Goal: Transaction & Acquisition: Purchase product/service

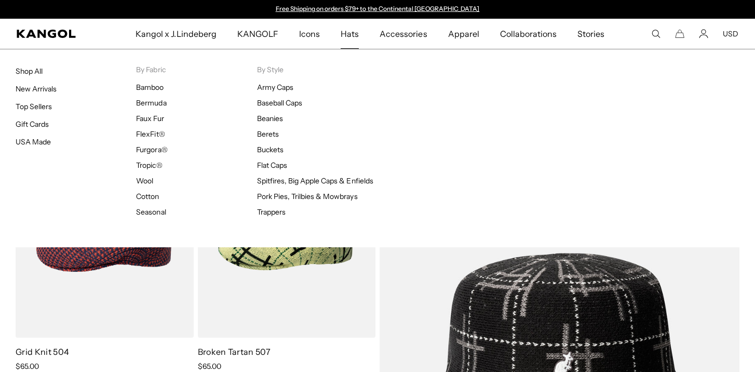
scroll to position [0, 213]
click at [357, 34] on span "Hats" at bounding box center [350, 34] width 18 height 30
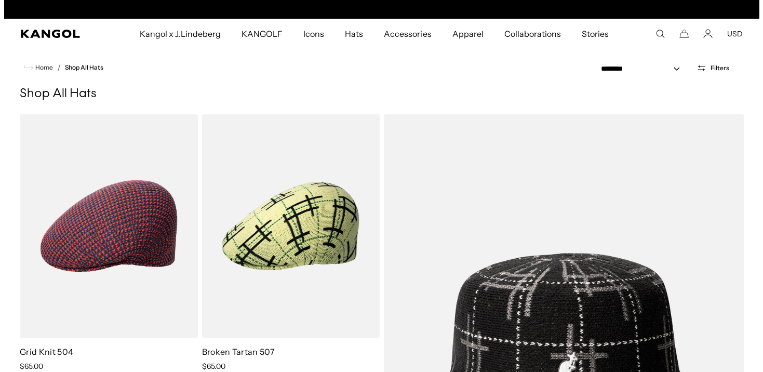
scroll to position [0, 213]
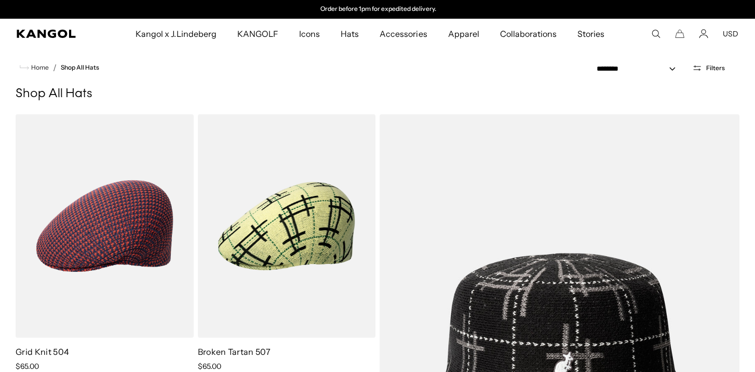
click at [711, 69] on span "Filters" at bounding box center [715, 67] width 19 height 7
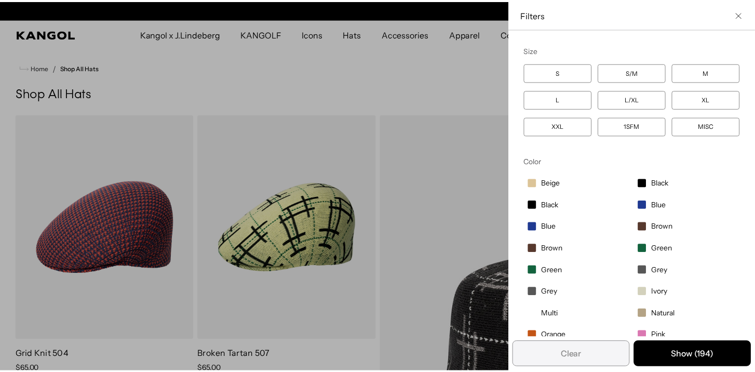
scroll to position [0, 0]
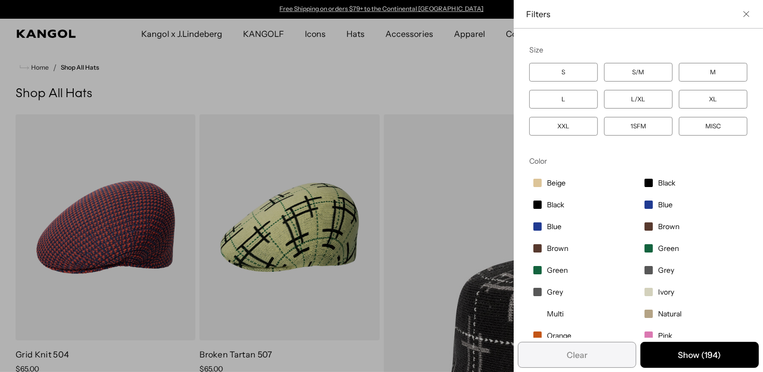
click at [743, 11] on icon "Close filter list" at bounding box center [746, 14] width 6 height 6
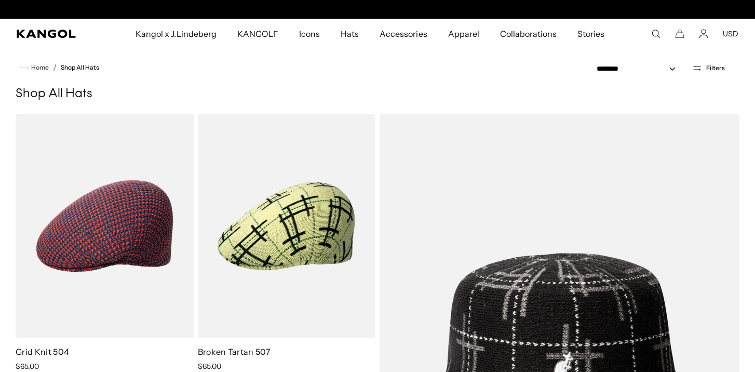
scroll to position [0, 213]
click at [673, 65] on select "**********" at bounding box center [638, 68] width 93 height 11
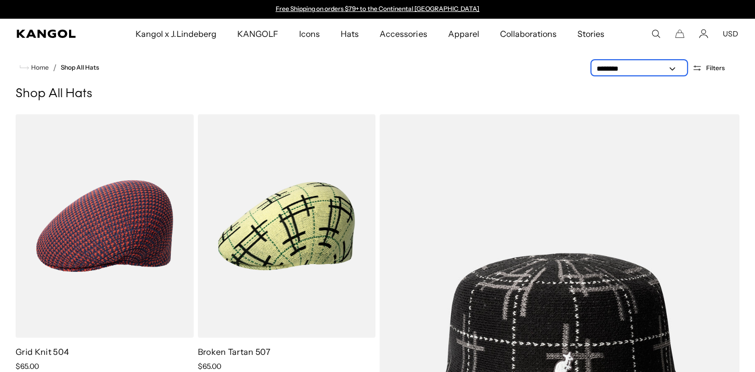
click at [593, 63] on select "**********" at bounding box center [638, 68] width 93 height 11
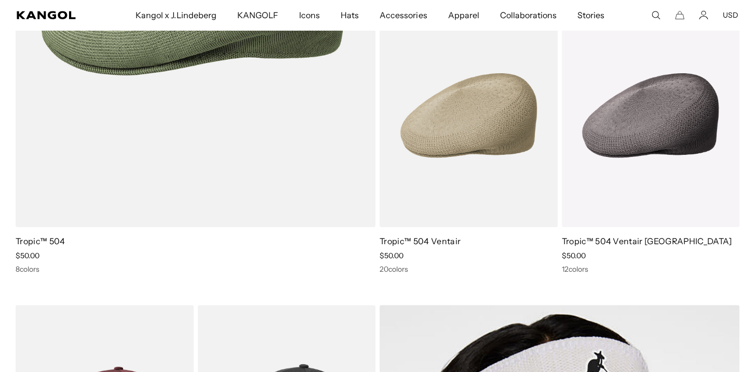
select select "*****"
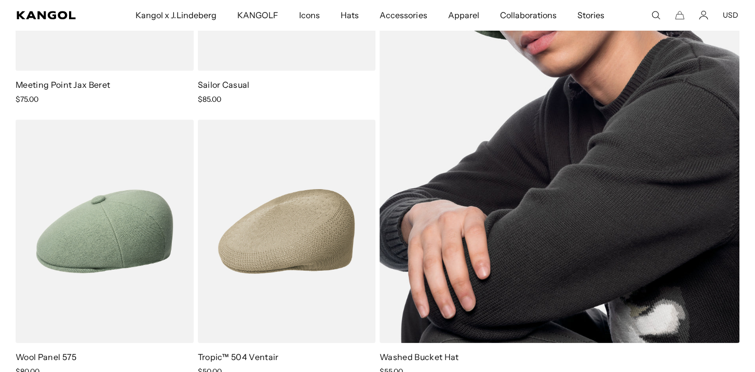
click at [642, 77] on img at bounding box center [559, 94] width 360 height 495
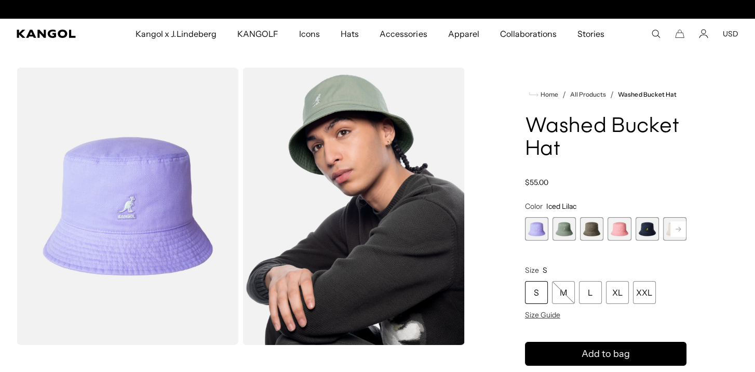
click at [540, 232] on span "1 of 13" at bounding box center [536, 228] width 23 height 23
click at [559, 229] on span "2 of 13" at bounding box center [563, 228] width 23 height 23
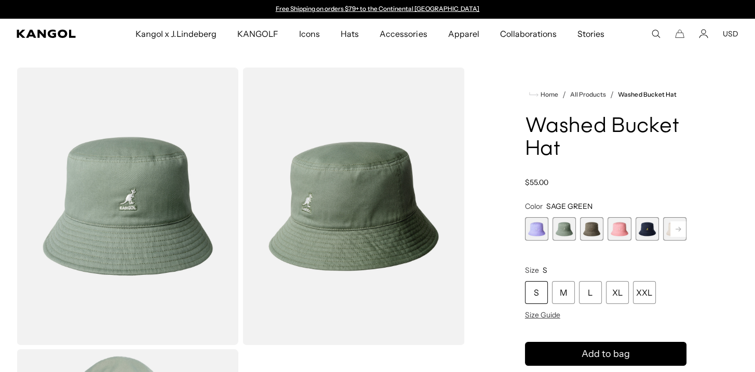
click at [591, 232] on span "3 of 13" at bounding box center [591, 228] width 23 height 23
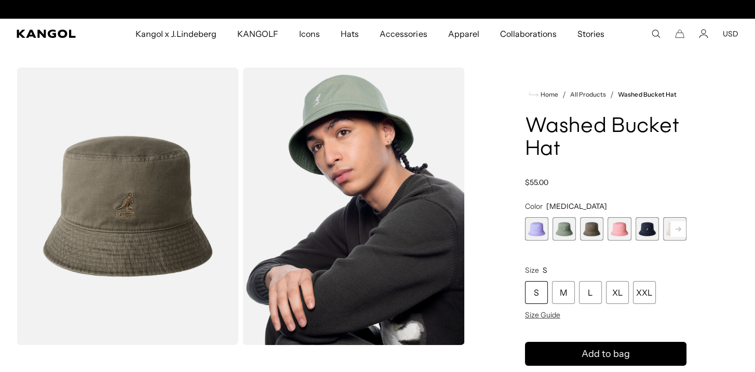
scroll to position [0, 213]
click at [619, 232] on span "4 of 13" at bounding box center [618, 228] width 23 height 23
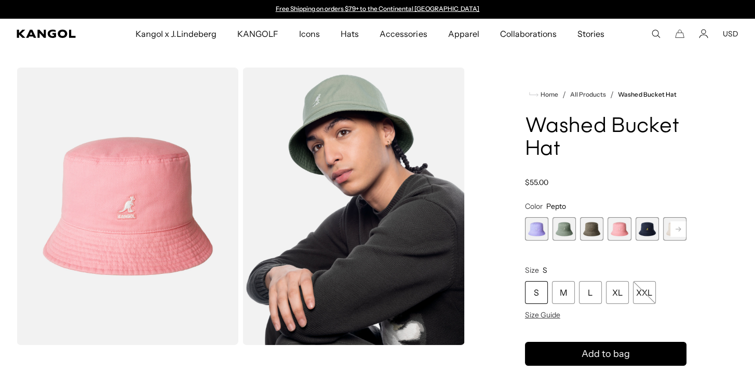
click at [642, 230] on span "5 of 13" at bounding box center [646, 228] width 23 height 23
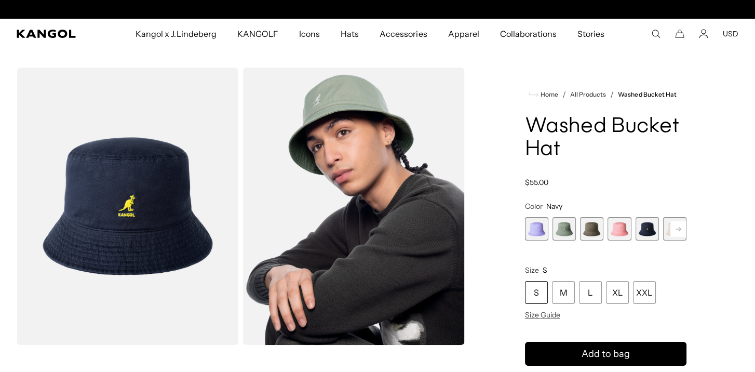
scroll to position [0, 213]
click at [676, 229] on rect at bounding box center [678, 229] width 16 height 16
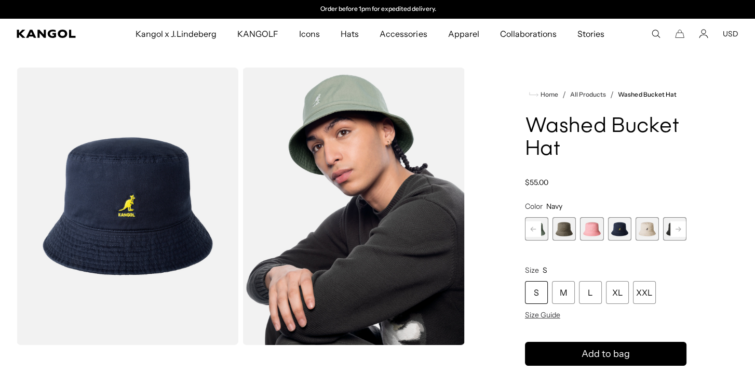
click at [670, 232] on rect at bounding box center [678, 229] width 16 height 16
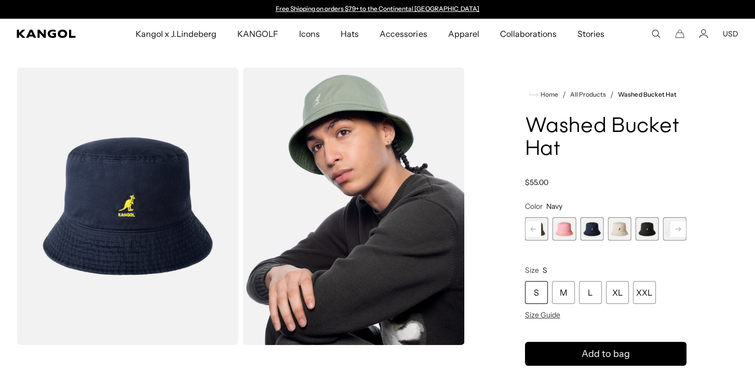
click at [650, 230] on span "7 of 13" at bounding box center [646, 228] width 23 height 23
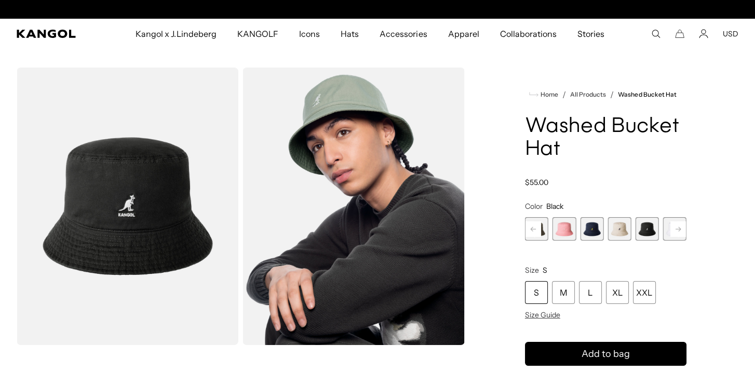
scroll to position [0, 213]
click at [674, 229] on rect at bounding box center [678, 229] width 16 height 16
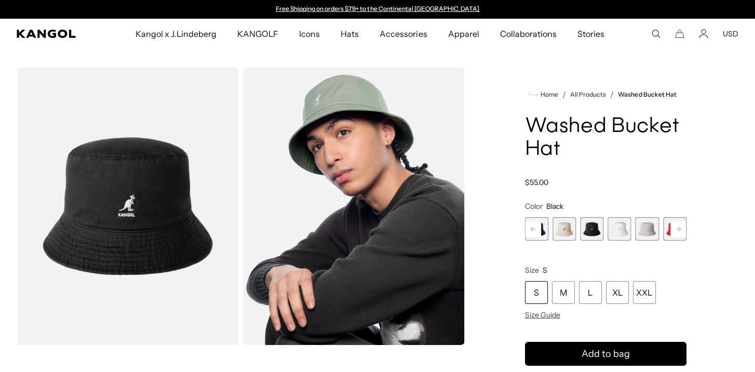
click at [674, 229] on rect at bounding box center [678, 229] width 16 height 16
click at [674, 229] on span "13 of 13" at bounding box center [674, 228] width 23 height 23
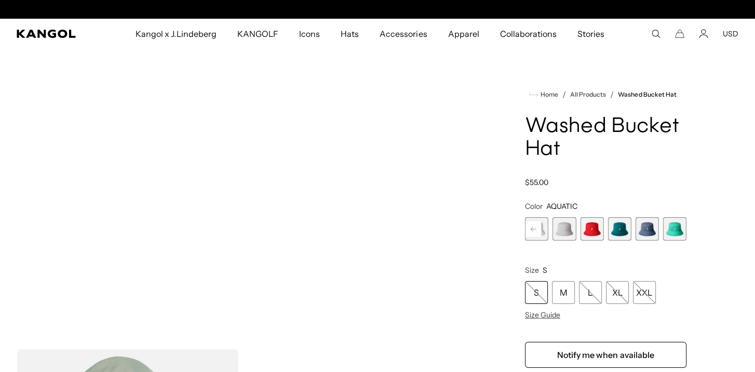
scroll to position [0, 213]
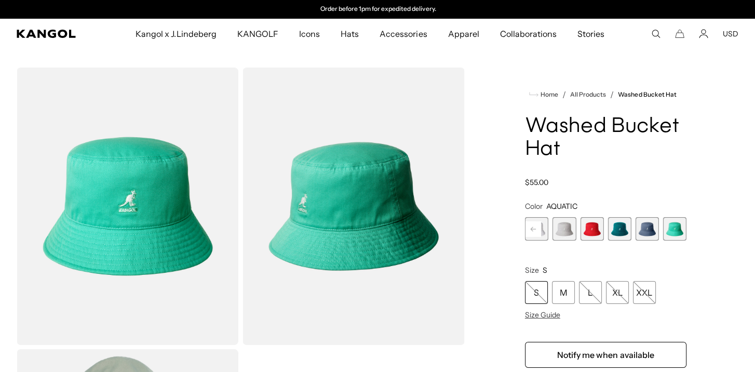
click at [647, 229] on span "12 of 13" at bounding box center [646, 228] width 23 height 23
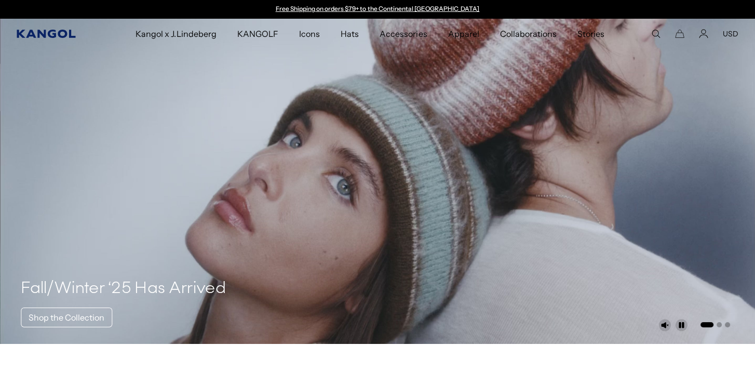
click at [56, 35] on icon "Kangol" at bounding box center [47, 34] width 60 height 8
click at [56, 35] on icon "Kangol" at bounding box center [46, 34] width 59 height 8
click button "USD"
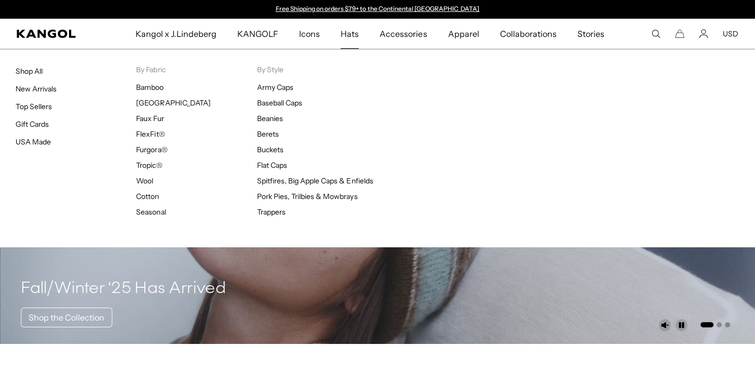
click span "Hats"
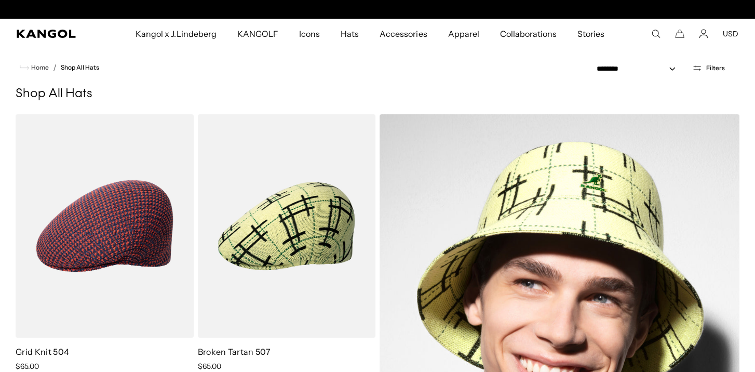
scroll to position [0, 213]
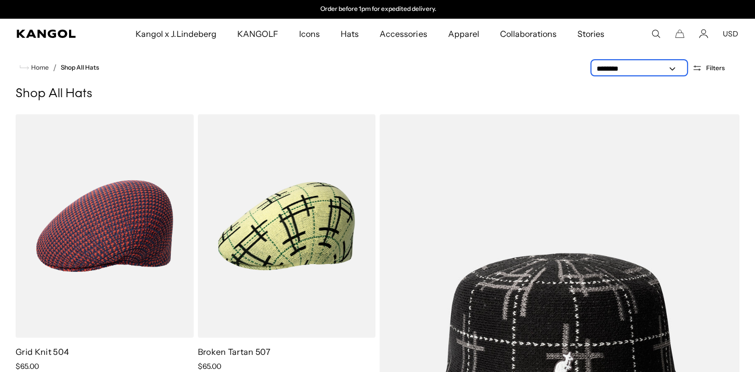
click at [674, 67] on select "**********" at bounding box center [638, 68] width 93 height 11
select select "*****"
click at [593, 63] on select "**********" at bounding box center [638, 68] width 93 height 11
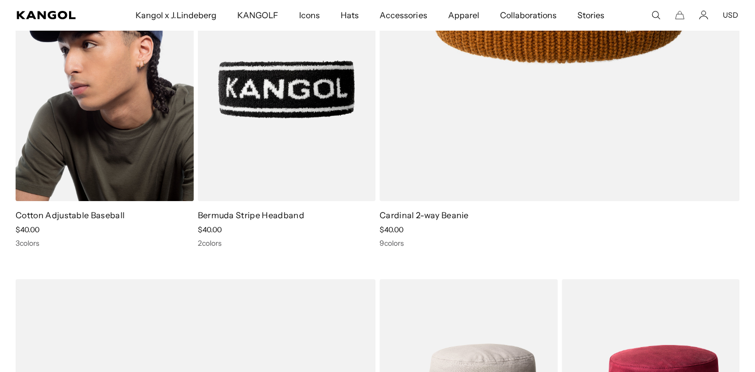
click at [122, 124] on img at bounding box center [105, 89] width 178 height 223
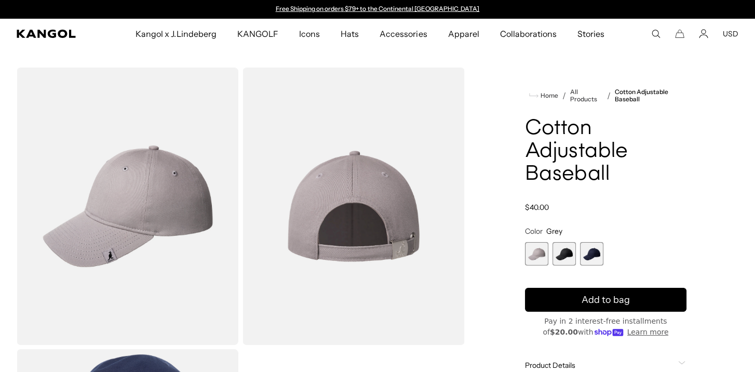
click at [562, 254] on span "2 of 3" at bounding box center [563, 253] width 23 height 23
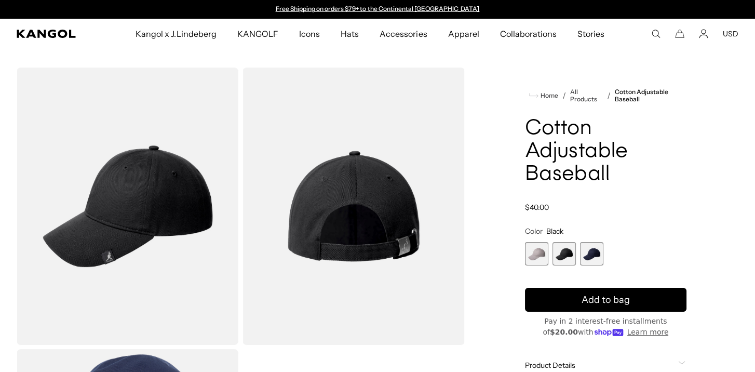
click at [587, 255] on span "3 of 3" at bounding box center [591, 253] width 23 height 23
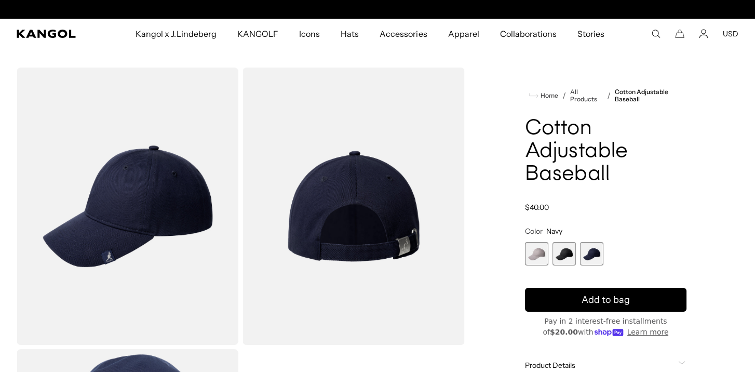
scroll to position [0, 213]
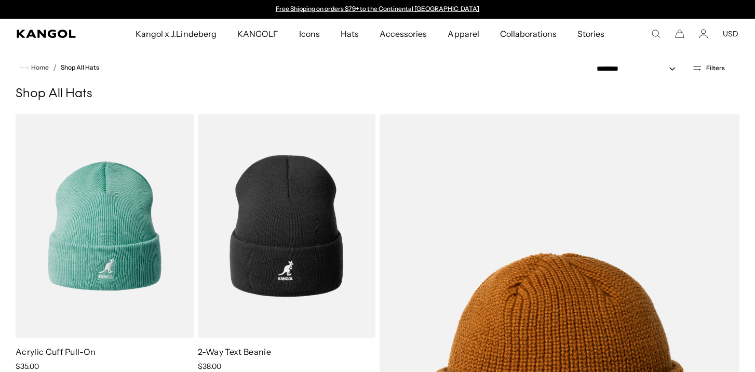
select select "*****"
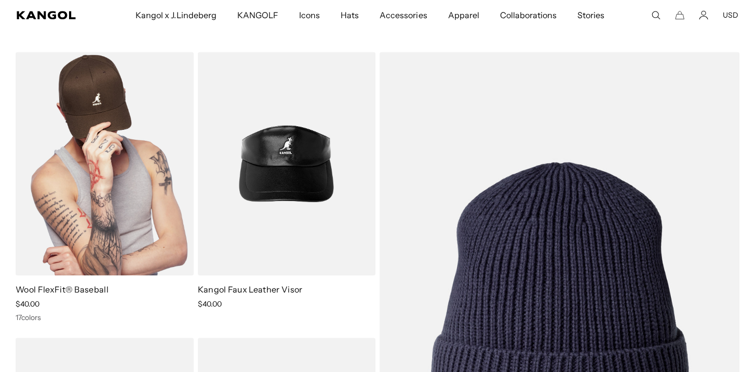
click at [60, 116] on img at bounding box center [105, 163] width 178 height 223
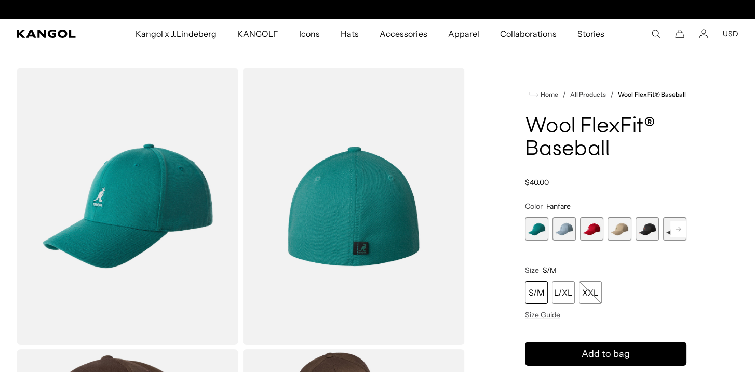
scroll to position [0, 213]
click at [591, 227] on span "3 of 17" at bounding box center [591, 228] width 23 height 23
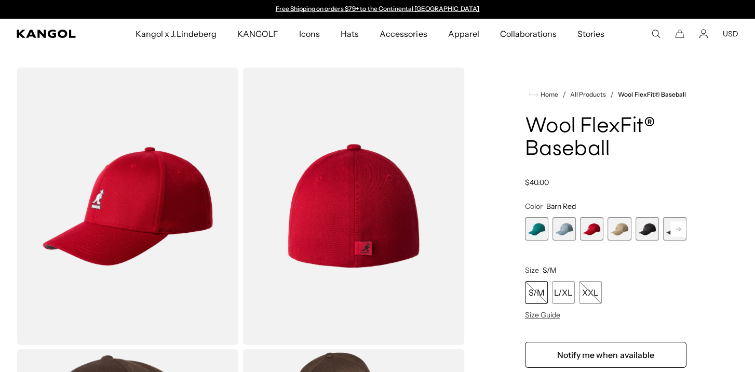
click at [624, 229] on span "4 of 17" at bounding box center [618, 228] width 23 height 23
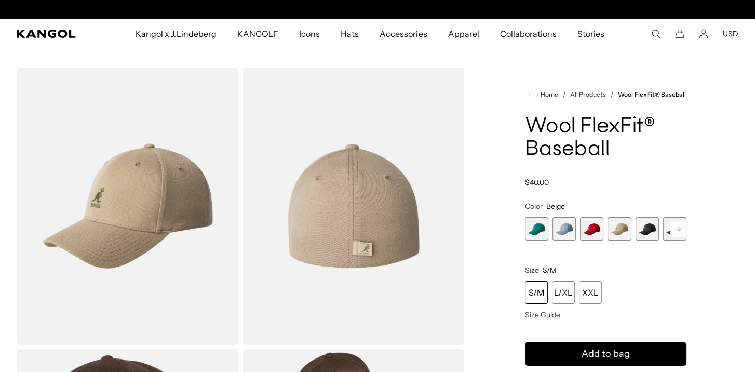
scroll to position [0, 213]
click at [646, 226] on span "5 of 17" at bounding box center [646, 228] width 23 height 23
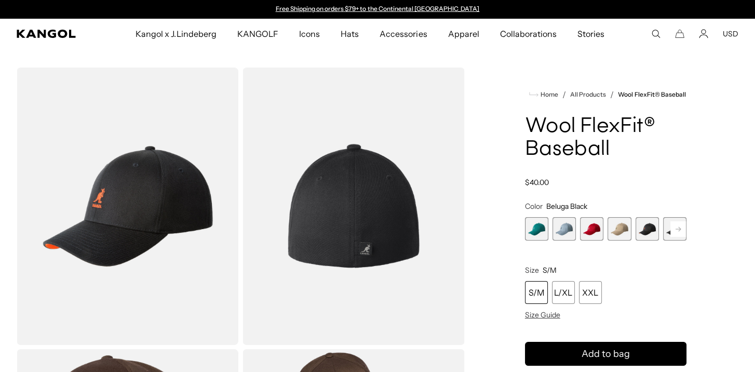
click at [680, 229] on rect at bounding box center [678, 229] width 16 height 16
click at [650, 232] on span "6 of 17" at bounding box center [646, 228] width 23 height 23
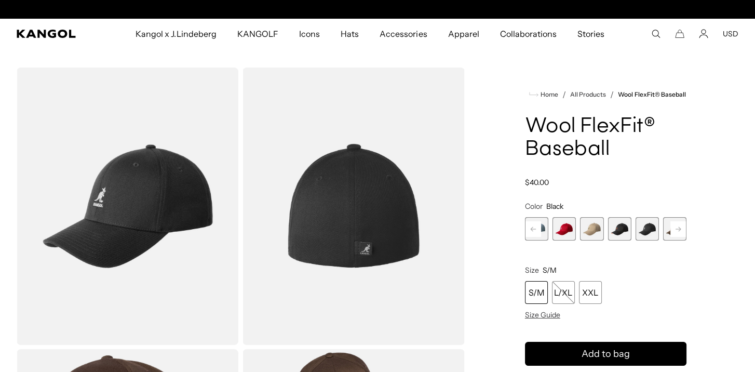
scroll to position [0, 213]
click at [621, 229] on span "5 of 17" at bounding box center [618, 228] width 23 height 23
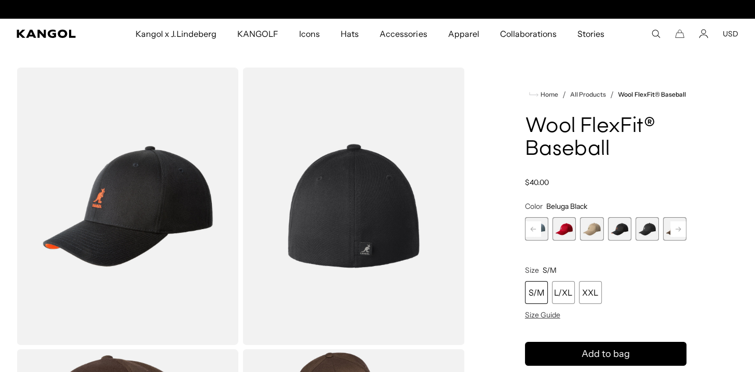
scroll to position [0, 213]
click at [640, 228] on span "6 of 17" at bounding box center [646, 228] width 23 height 23
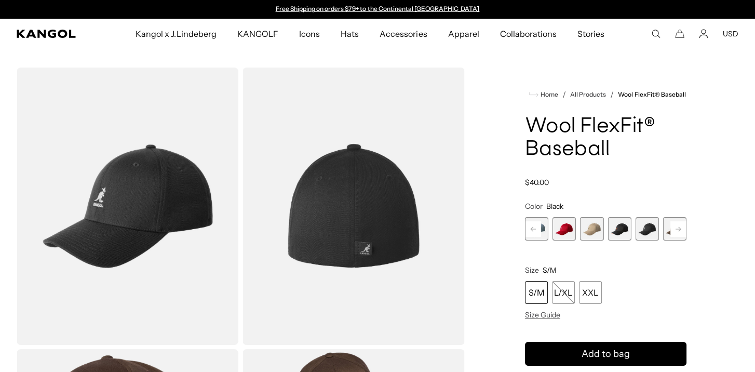
click at [680, 229] on icon at bounding box center [677, 228] width 5 height 4
click at [645, 227] on span "7 of 17" at bounding box center [646, 228] width 23 height 23
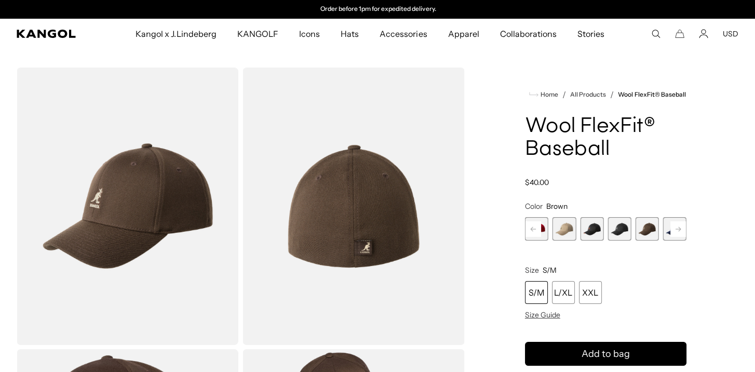
click at [678, 227] on icon at bounding box center [677, 228] width 5 height 4
click at [653, 226] on span "8 of 17" at bounding box center [646, 228] width 23 height 23
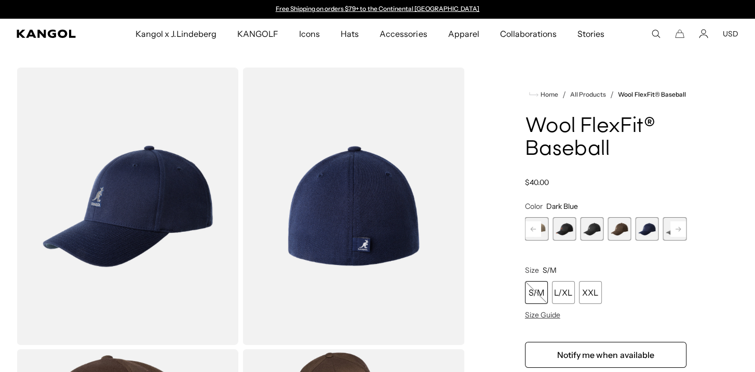
click at [674, 227] on rect at bounding box center [678, 229] width 16 height 16
click at [647, 228] on span "9 of 17" at bounding box center [646, 228] width 23 height 23
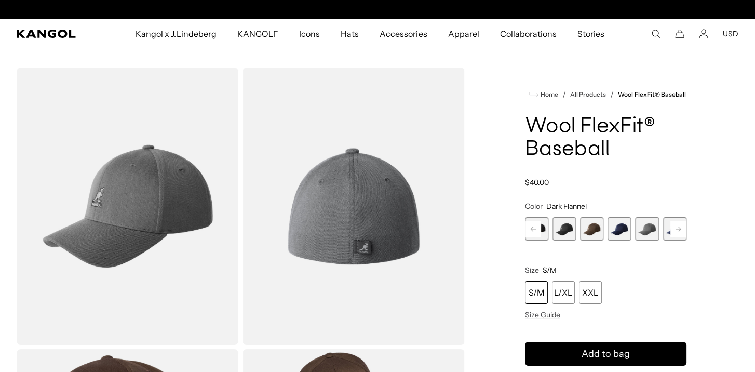
scroll to position [0, 213]
click at [682, 229] on rect at bounding box center [678, 229] width 16 height 16
click at [652, 224] on span "10 of 17" at bounding box center [646, 228] width 23 height 23
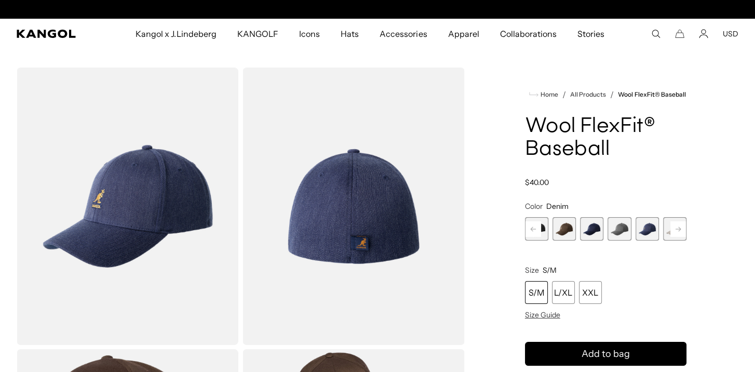
scroll to position [0, 213]
click at [676, 226] on rect at bounding box center [678, 229] width 16 height 16
click at [653, 226] on span "11 of 17" at bounding box center [646, 228] width 23 height 23
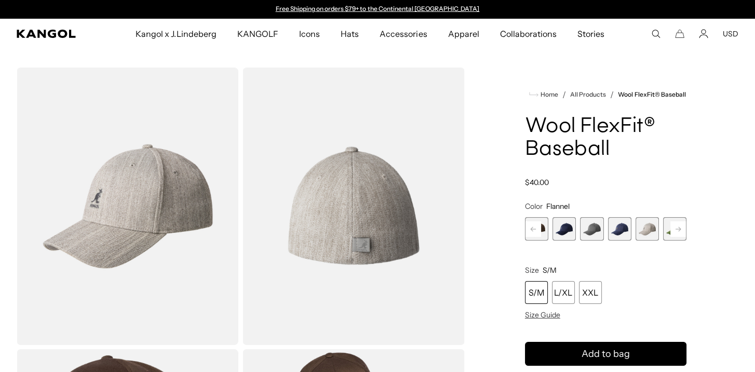
click at [676, 228] on icon at bounding box center [677, 228] width 5 height 4
click at [652, 229] on span "12 of 17" at bounding box center [646, 228] width 23 height 23
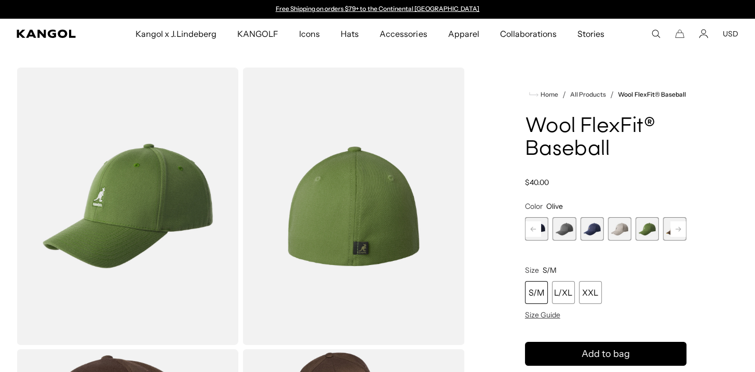
click at [674, 229] on rect at bounding box center [678, 229] width 16 height 16
click at [654, 229] on span "13 of 17" at bounding box center [646, 228] width 23 height 23
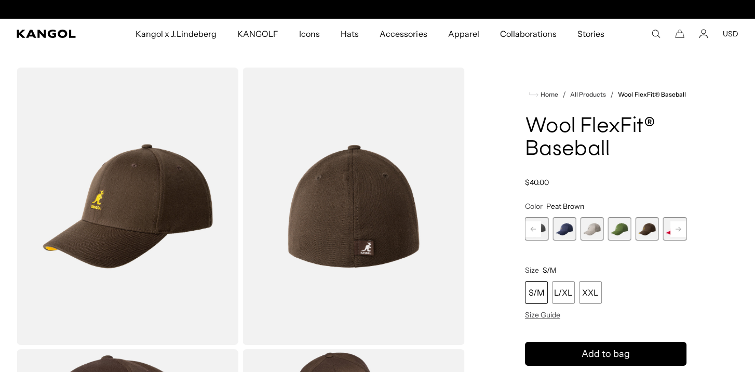
scroll to position [0, 213]
click at [676, 228] on rect at bounding box center [678, 229] width 16 height 16
click at [657, 227] on span "14 of 17" at bounding box center [646, 228] width 23 height 23
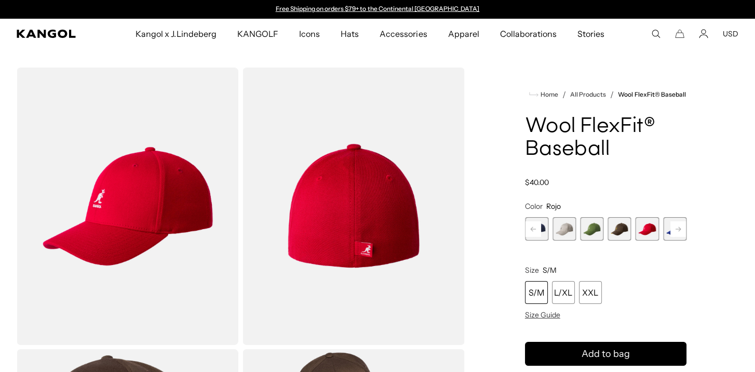
click at [673, 227] on rect at bounding box center [678, 229] width 16 height 16
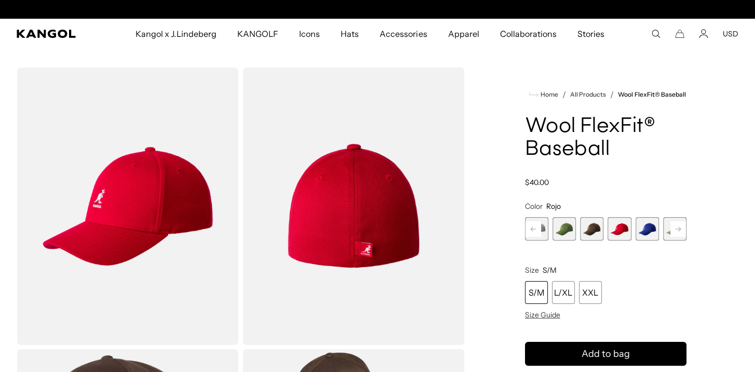
scroll to position [0, 213]
click at [653, 229] on span "15 of 17" at bounding box center [646, 228] width 23 height 23
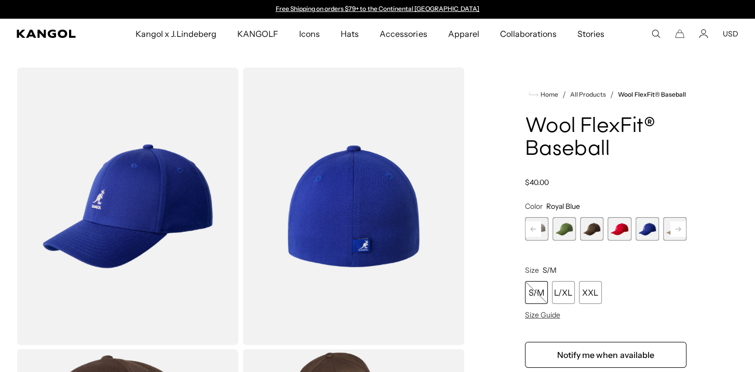
click at [676, 229] on rect at bounding box center [678, 229] width 16 height 16
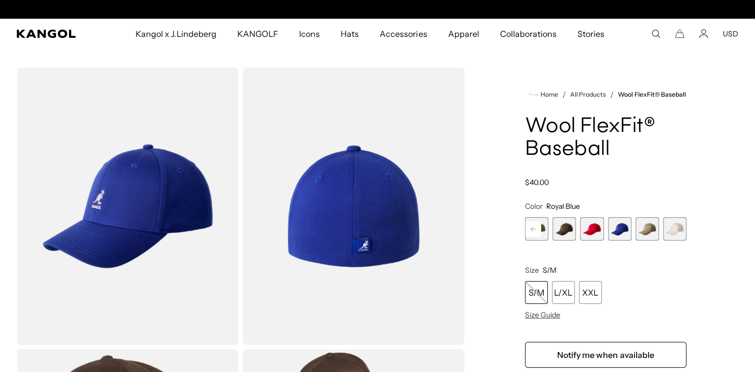
scroll to position [0, 213]
click at [654, 228] on span "16 of 17" at bounding box center [646, 228] width 23 height 23
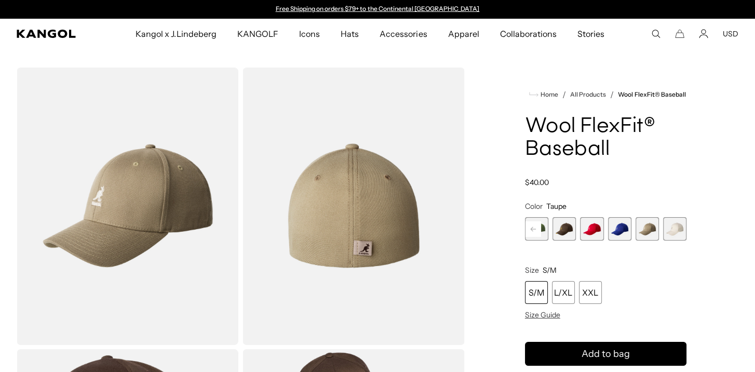
click at [534, 227] on rect at bounding box center [533, 229] width 16 height 16
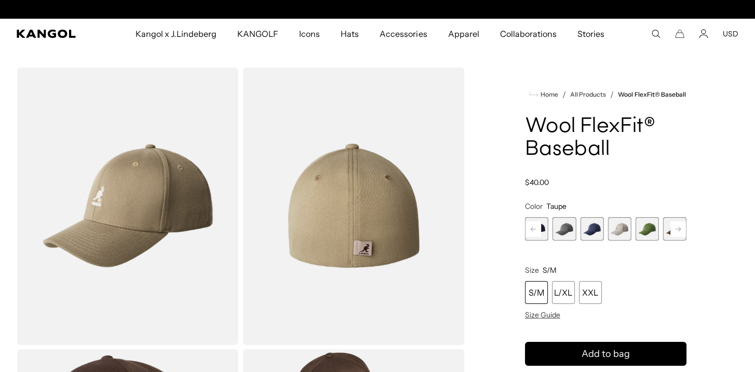
scroll to position [0, 213]
click at [544, 231] on span "8 of 17" at bounding box center [536, 228] width 23 height 23
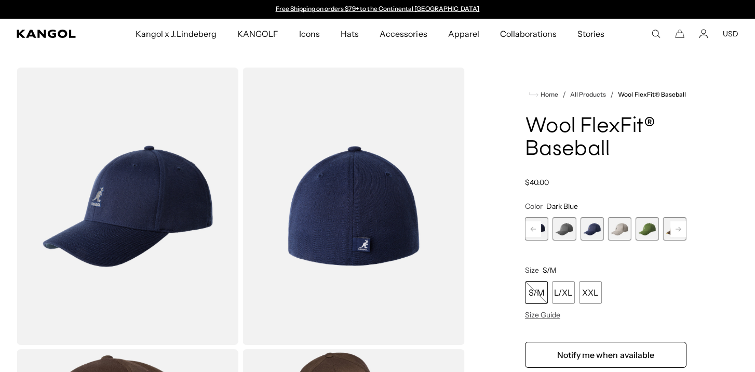
click at [532, 229] on rect at bounding box center [533, 229] width 16 height 16
click at [532, 230] on rect at bounding box center [533, 229] width 16 height 16
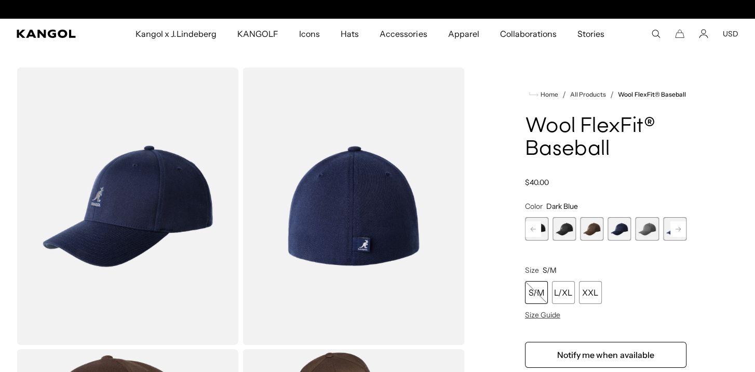
scroll to position [0, 213]
click at [568, 227] on span "6 of 17" at bounding box center [563, 228] width 23 height 23
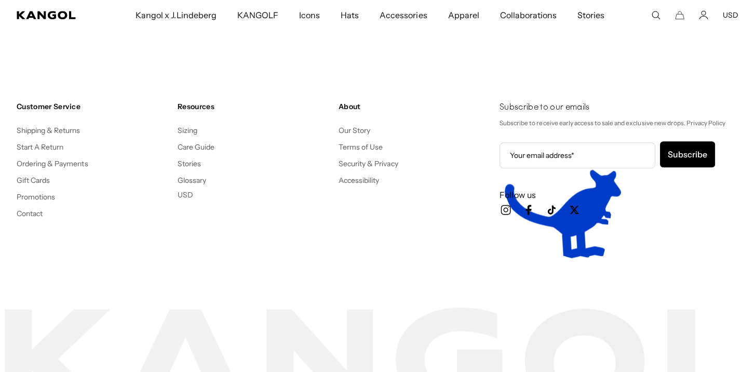
scroll to position [0, 213]
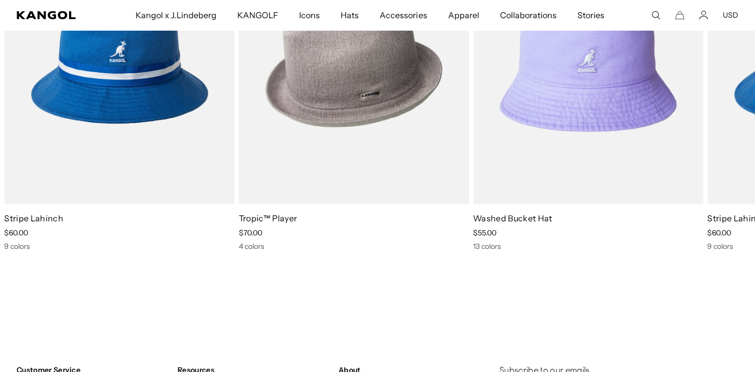
select select "*****"
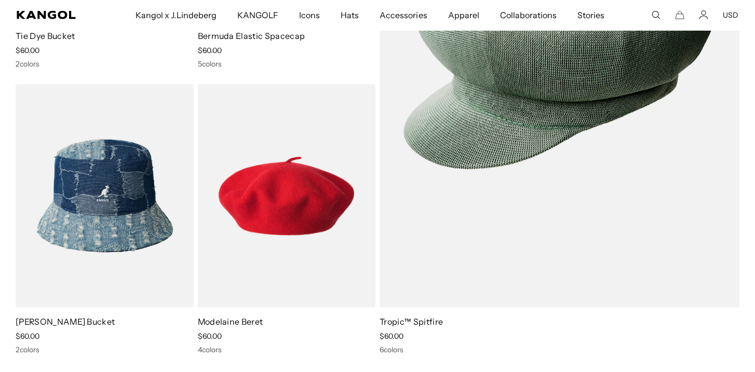
scroll to position [0, 0]
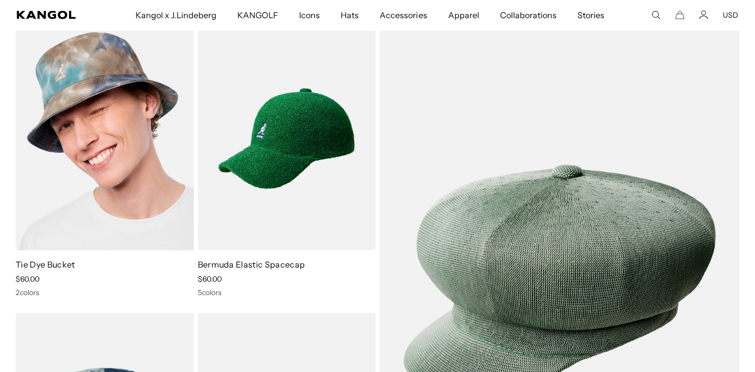
click at [67, 107] on img at bounding box center [105, 138] width 178 height 223
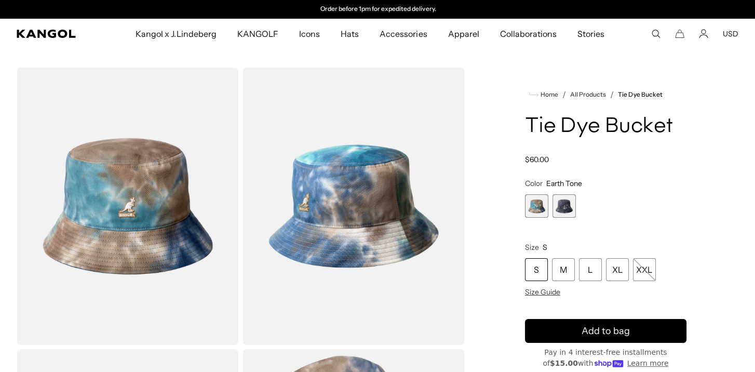
click at [560, 213] on span "2 of 2" at bounding box center [563, 205] width 23 height 23
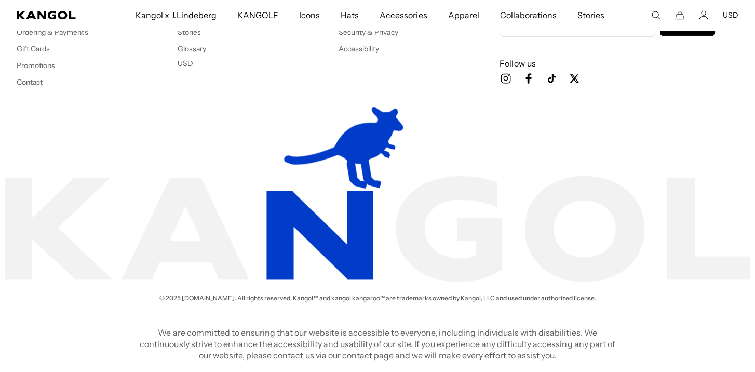
select select "*****"
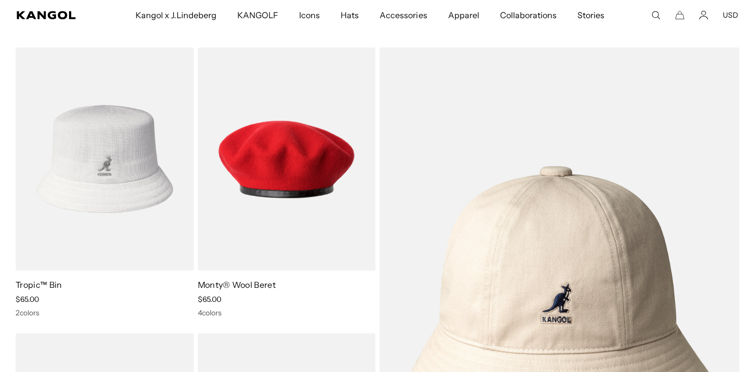
scroll to position [0, 213]
